Goal: Find specific page/section: Find specific page/section

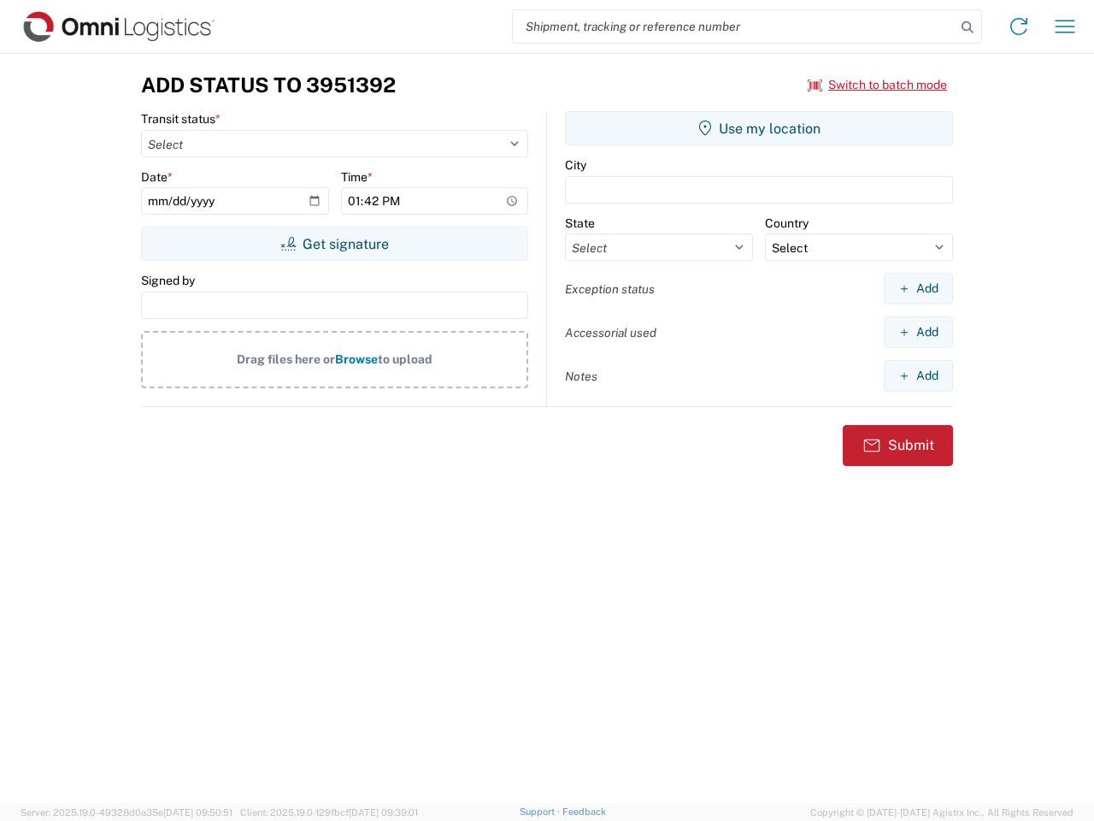
click at [734, 27] on input "search" at bounding box center [734, 26] width 443 height 32
click at [968, 27] on icon at bounding box center [968, 27] width 24 height 24
click at [1019, 27] on icon at bounding box center [1018, 26] width 27 height 27
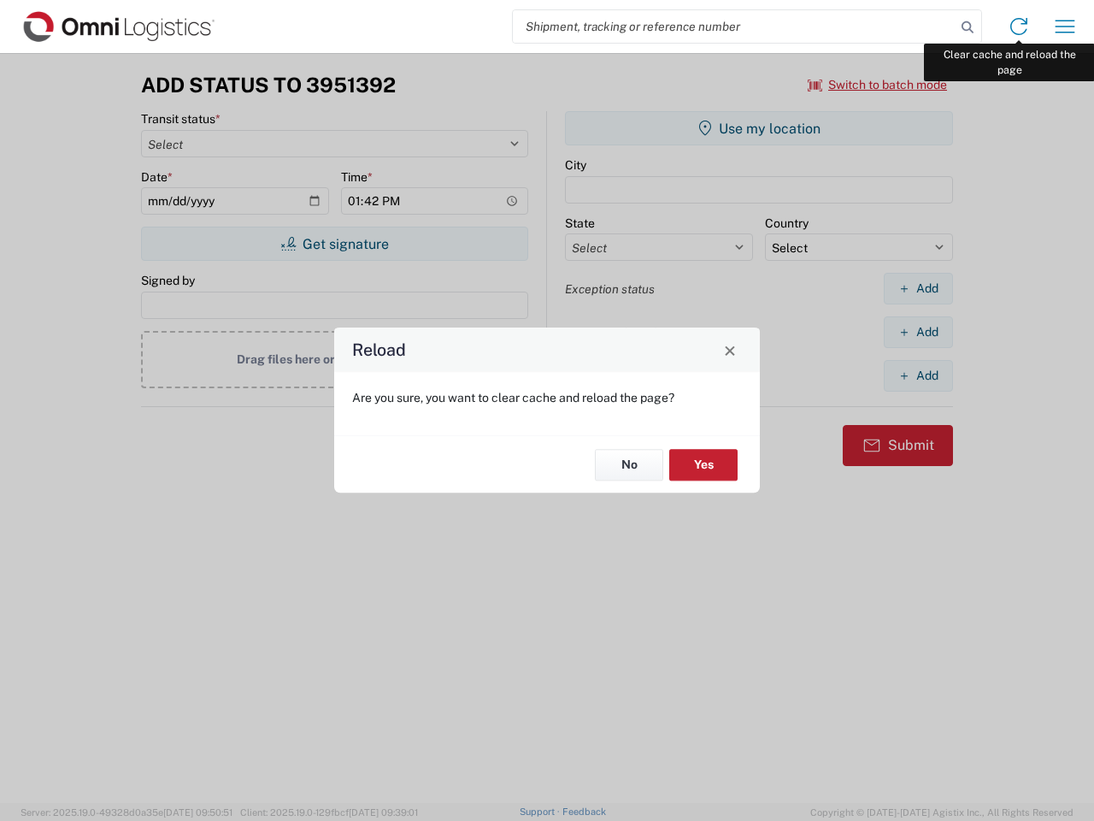
click at [1065, 27] on div "Reload Are you sure, you want to clear cache and reload the page? No Yes" at bounding box center [547, 410] width 1094 height 821
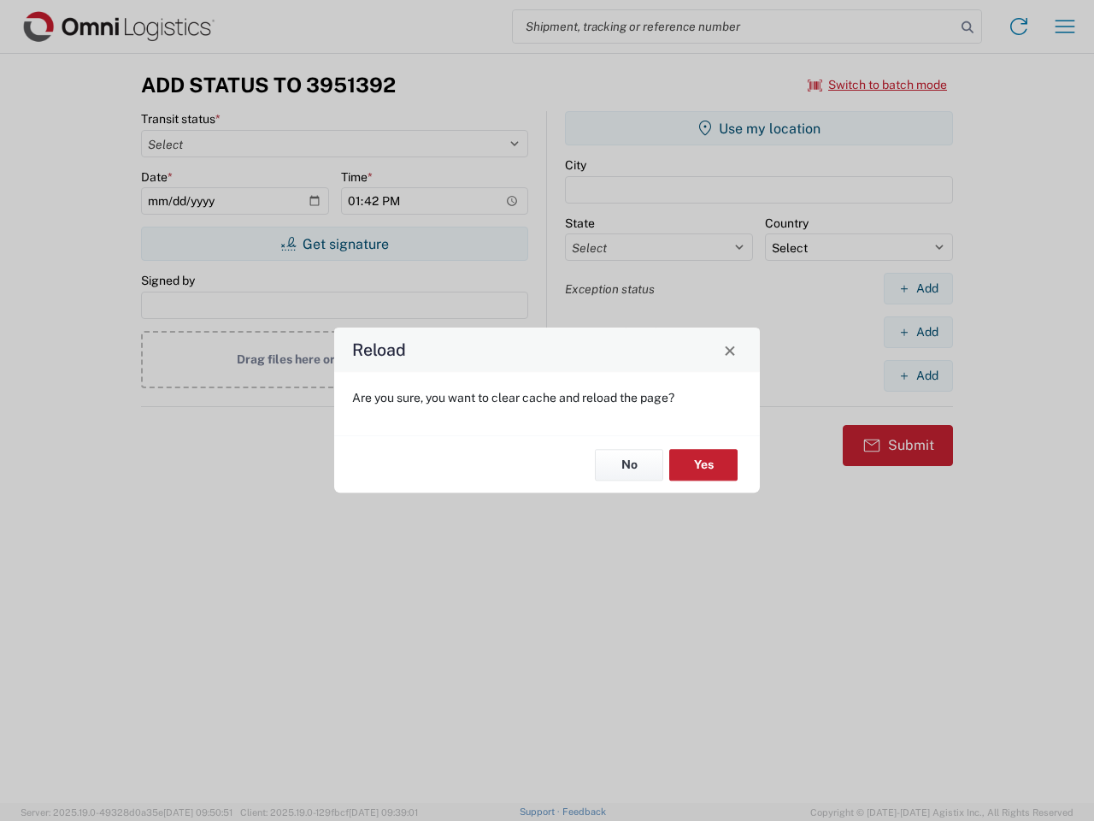
click at [878, 85] on div "Reload Are you sure, you want to clear cache and reload the page? No Yes" at bounding box center [547, 410] width 1094 height 821
click at [334, 244] on div "Reload Are you sure, you want to clear cache and reload the page? No Yes" at bounding box center [547, 410] width 1094 height 821
click at [759, 128] on div "Reload Are you sure, you want to clear cache and reload the page? No Yes" at bounding box center [547, 410] width 1094 height 821
click at [918, 288] on div "Reload Are you sure, you want to clear cache and reload the page? No Yes" at bounding box center [547, 410] width 1094 height 821
click at [918, 332] on div "Reload Are you sure, you want to clear cache and reload the page? No Yes" at bounding box center [547, 410] width 1094 height 821
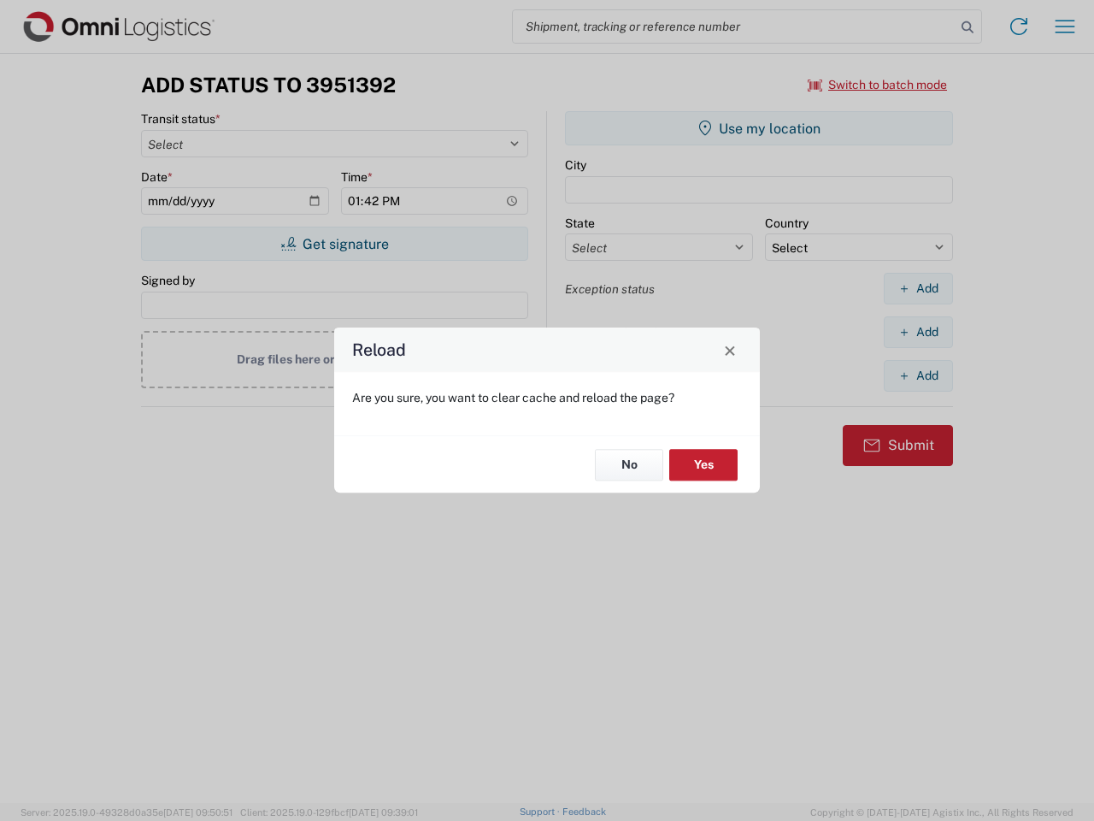
click at [918, 375] on div "Reload Are you sure, you want to clear cache and reload the page? No Yes" at bounding box center [547, 410] width 1094 height 821
